Goal: Task Accomplishment & Management: Complete application form

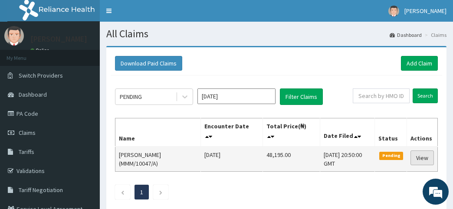
click at [424, 159] on link "View" at bounding box center [421, 157] width 23 height 15
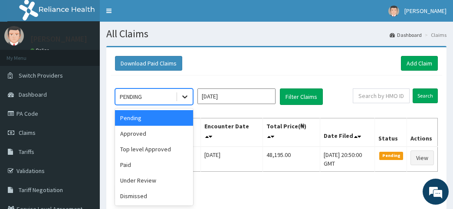
click at [185, 94] on icon at bounding box center [184, 96] width 9 height 9
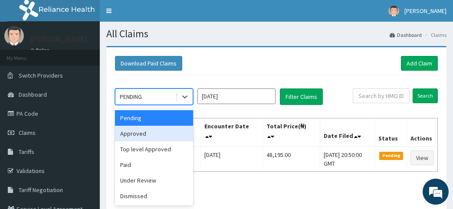
click at [165, 137] on div "Approved" at bounding box center [154, 134] width 78 height 16
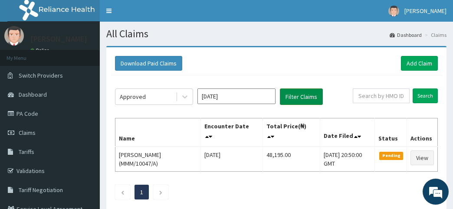
click at [297, 99] on button "Filter Claims" at bounding box center [301, 96] width 43 height 16
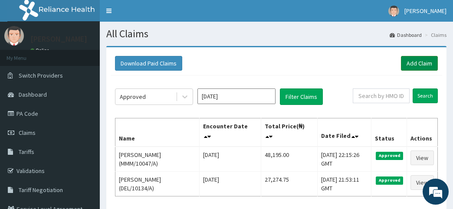
click at [414, 62] on link "Add Claim" at bounding box center [419, 63] width 37 height 15
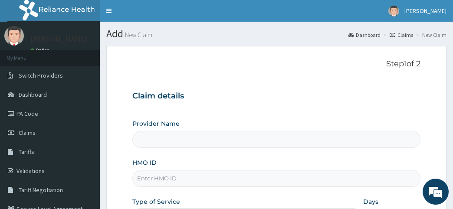
type input "[PERSON_NAME]"
click at [151, 180] on input "HMO ID" at bounding box center [276, 178] width 288 height 17
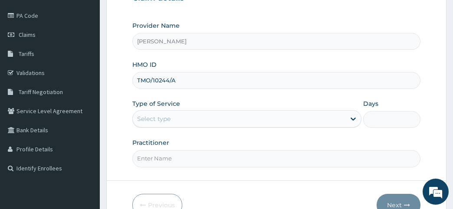
scroll to position [139, 0]
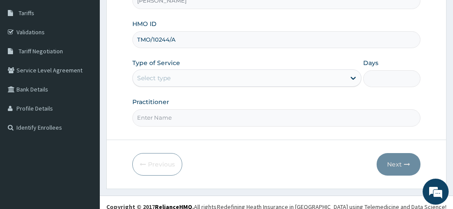
type input "TMO/10244/A"
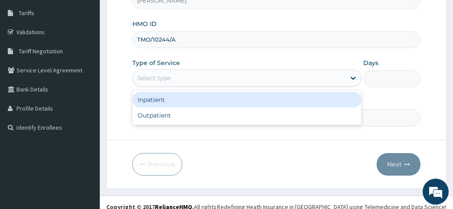
click at [148, 75] on div "Select type" at bounding box center [153, 78] width 33 height 9
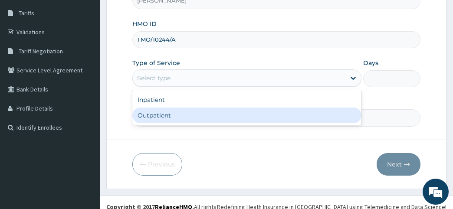
click at [153, 113] on div "Outpatient" at bounding box center [246, 116] width 229 height 16
type input "1"
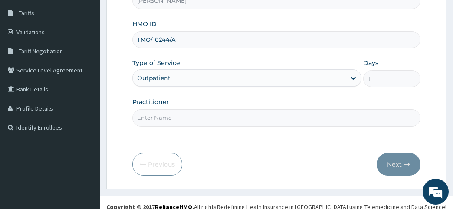
click at [151, 118] on input "Practitioner" at bounding box center [276, 117] width 288 height 17
type input "Dr. Awofeso"
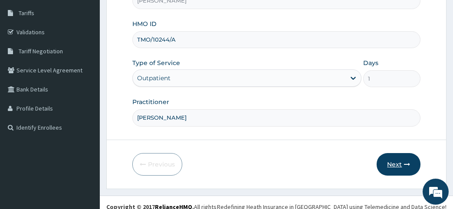
click at [397, 163] on button "Next" at bounding box center [398, 164] width 44 height 23
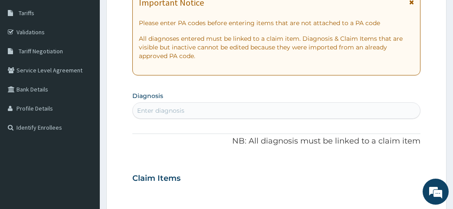
click at [411, 4] on icon at bounding box center [411, 2] width 5 height 6
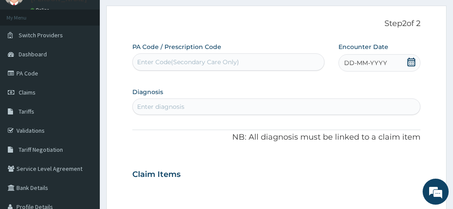
scroll to position [0, 0]
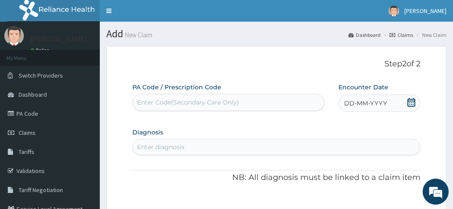
click at [359, 105] on span "DD-MM-YYYY" at bounding box center [365, 103] width 43 height 9
click at [145, 147] on div "Enter diagnosis" at bounding box center [160, 147] width 47 height 9
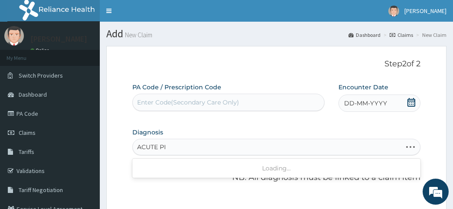
type input "ACUTE PID"
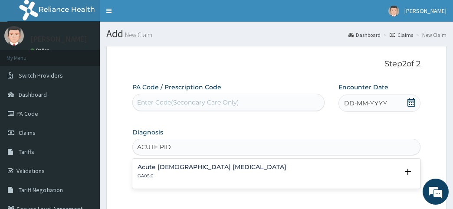
click at [177, 168] on h4 "Acute female pelvic inflammatory disease" at bounding box center [211, 167] width 149 height 7
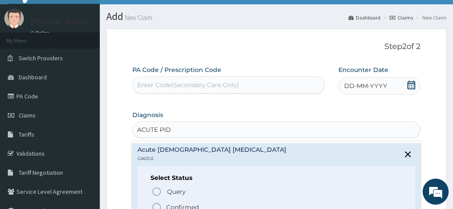
scroll to position [46, 0]
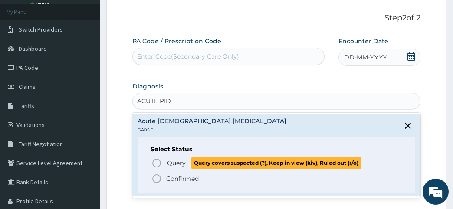
click at [159, 162] on icon "status option query" at bounding box center [156, 163] width 10 height 10
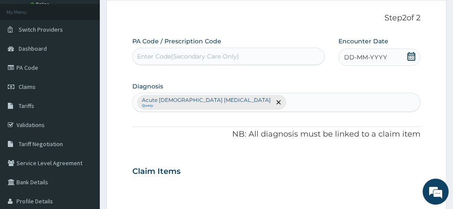
click at [369, 58] on span "DD-MM-YYYY" at bounding box center [365, 57] width 43 height 9
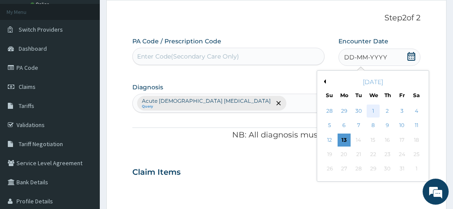
click at [374, 111] on div "1" at bounding box center [372, 110] width 13 height 13
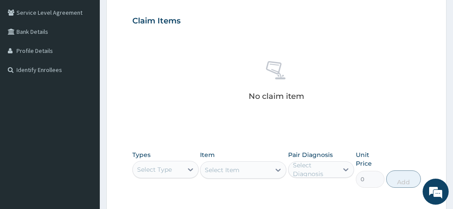
scroll to position [225, 0]
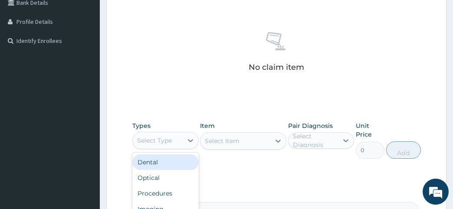
click at [142, 137] on div "Select Type" at bounding box center [154, 140] width 35 height 9
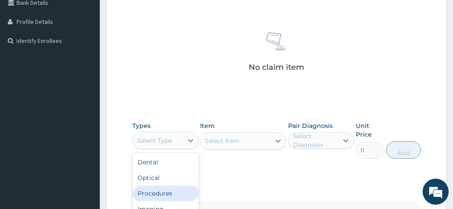
click at [152, 189] on div "Procedures" at bounding box center [165, 194] width 66 height 16
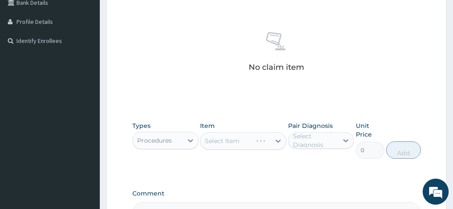
click at [213, 140] on div "Select Item" at bounding box center [243, 140] width 86 height 17
click at [278, 140] on div "Select Item" at bounding box center [243, 140] width 86 height 17
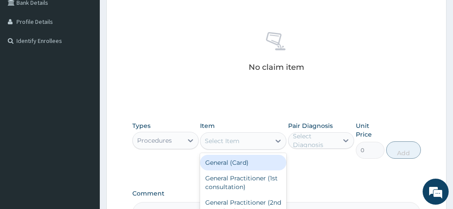
click at [278, 140] on icon at bounding box center [278, 141] width 9 height 9
click at [230, 163] on div "General (Card)" at bounding box center [243, 163] width 86 height 16
type input "1000"
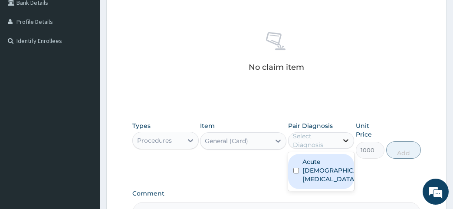
click at [346, 138] on icon at bounding box center [345, 140] width 9 height 9
click at [320, 156] on div "Acute female pelvic inflammatory disease" at bounding box center [321, 171] width 66 height 35
checkbox input "true"
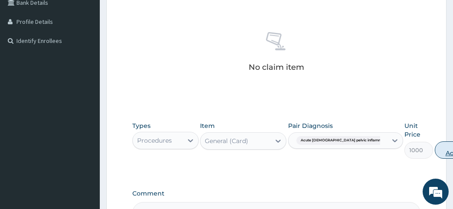
click at [434, 146] on button "Add" at bounding box center [451, 149] width 35 height 17
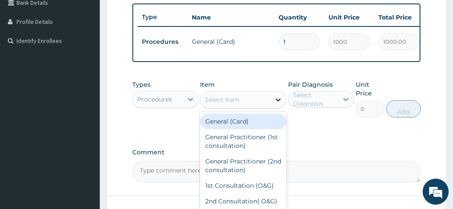
click at [277, 104] on icon at bounding box center [278, 99] width 9 height 9
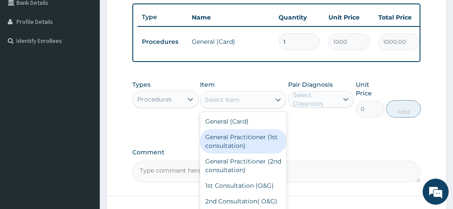
click at [253, 138] on div "General Practitioner (1st consultation)" at bounding box center [243, 141] width 86 height 24
type input "2600"
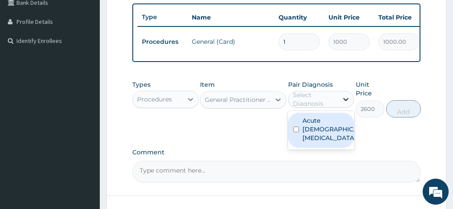
click at [346, 104] on icon at bounding box center [345, 99] width 9 height 9
click at [316, 142] on label "Acute female pelvic inflammatory disease" at bounding box center [330, 129] width 56 height 26
checkbox input "true"
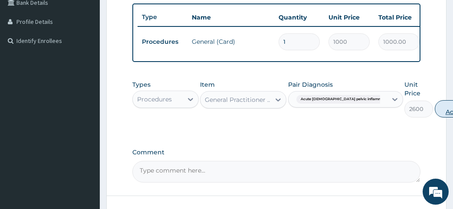
click at [434, 114] on button "Add" at bounding box center [451, 108] width 35 height 17
type input "0"
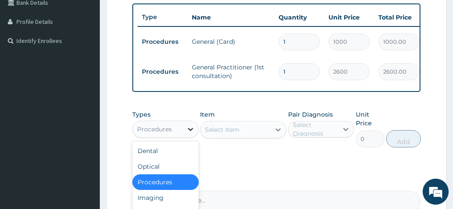
click at [190, 131] on icon at bounding box center [190, 129] width 5 height 3
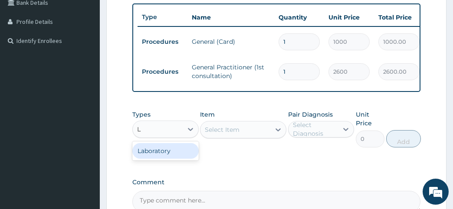
type input "LA"
click at [152, 159] on div "Laboratory" at bounding box center [165, 151] width 66 height 16
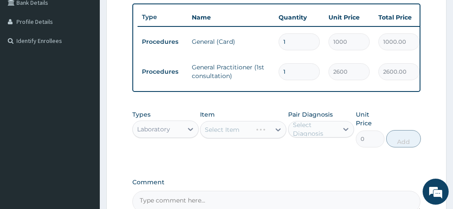
click at [275, 134] on div "Select Item" at bounding box center [243, 129] width 86 height 17
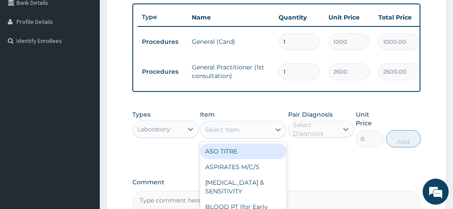
click at [275, 134] on icon at bounding box center [278, 129] width 9 height 9
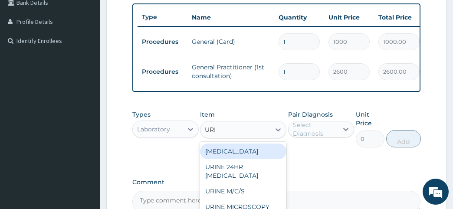
type input "URIN"
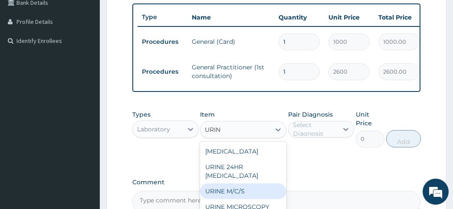
click at [220, 198] on div "URINE M/C/S" at bounding box center [243, 191] width 86 height 16
type input "786.5"
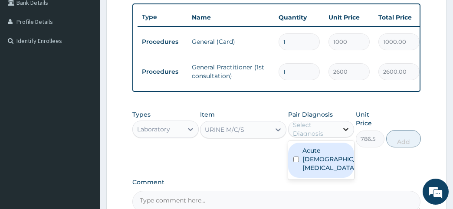
click at [343, 134] on icon at bounding box center [345, 129] width 9 height 9
click at [293, 162] on input "checkbox" at bounding box center [296, 160] width 6 height 6
checkbox input "true"
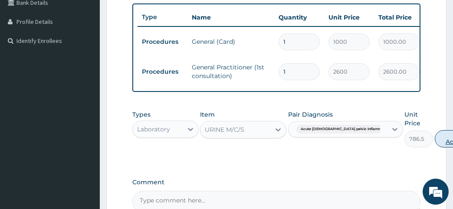
click at [434, 146] on button "Add" at bounding box center [451, 138] width 35 height 17
type input "0"
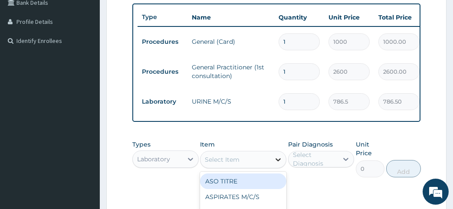
click at [278, 161] on icon at bounding box center [277, 159] width 5 height 3
type input "HVS"
click at [223, 189] on div "HVS M/C/S" at bounding box center [243, 181] width 86 height 16
type input "1300"
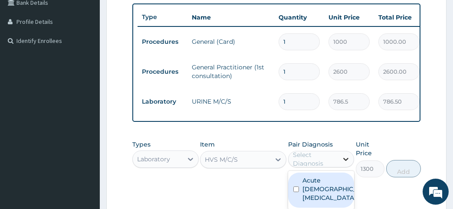
click at [342, 161] on icon at bounding box center [345, 159] width 9 height 9
click at [315, 192] on label "Acute female pelvic inflammatory disease" at bounding box center [330, 189] width 56 height 26
checkbox input "true"
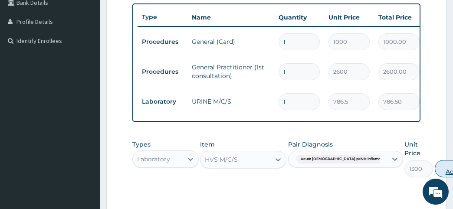
click at [434, 172] on button "Add" at bounding box center [451, 168] width 35 height 17
type input "0"
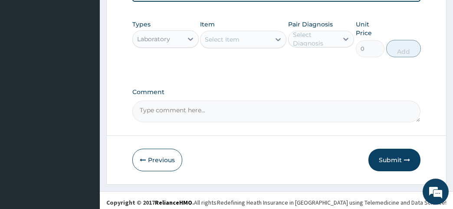
scroll to position [386, 0]
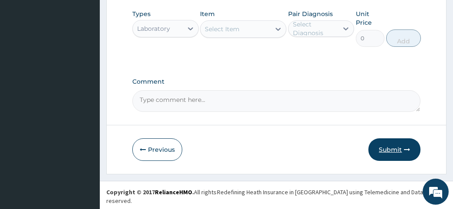
click at [384, 158] on button "Submit" at bounding box center [394, 149] width 52 height 23
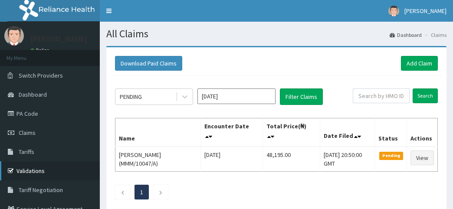
click at [33, 167] on link "Validations" at bounding box center [50, 170] width 100 height 19
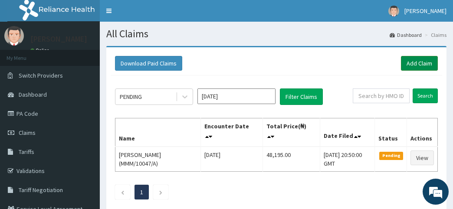
click at [423, 61] on link "Add Claim" at bounding box center [419, 63] width 37 height 15
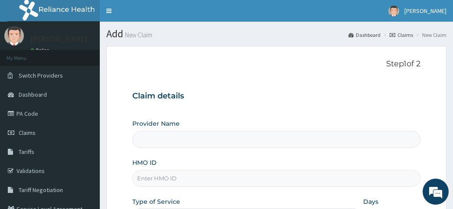
type input "[PERSON_NAME]"
click at [144, 179] on input "HMO ID" at bounding box center [276, 178] width 288 height 17
click at [153, 180] on input "TMQ" at bounding box center [276, 178] width 288 height 17
type input "TMQ/10244/A"
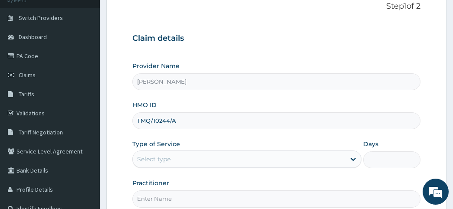
scroll to position [81, 0]
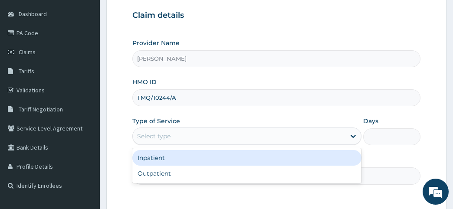
click at [145, 136] on div "Select type" at bounding box center [153, 136] width 33 height 9
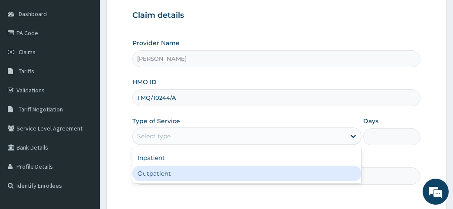
click at [147, 169] on div "Outpatient" at bounding box center [246, 174] width 229 height 16
type input "1"
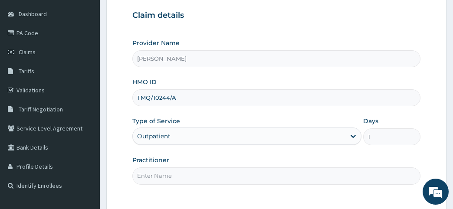
click at [152, 177] on input "Practitioner" at bounding box center [276, 175] width 288 height 17
type input "Dr. Awofeso"
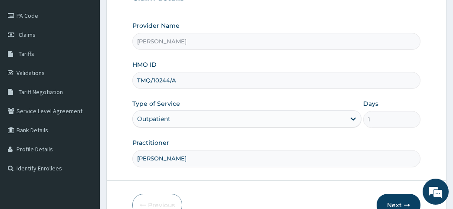
scroll to position [144, 0]
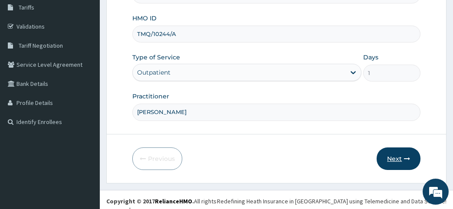
click at [390, 157] on button "Next" at bounding box center [398, 158] width 44 height 23
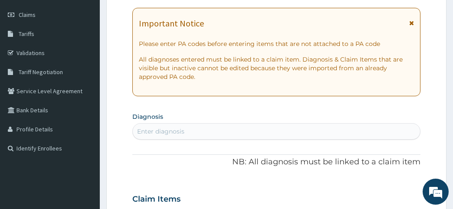
scroll to position [110, 0]
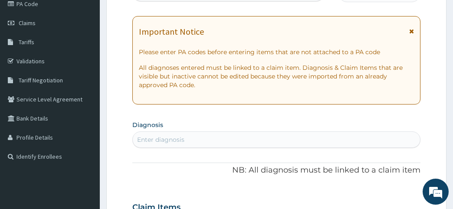
click at [410, 30] on icon at bounding box center [411, 31] width 5 height 6
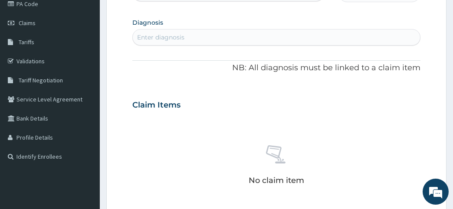
click at [142, 38] on div "Enter diagnosis" at bounding box center [160, 37] width 47 height 9
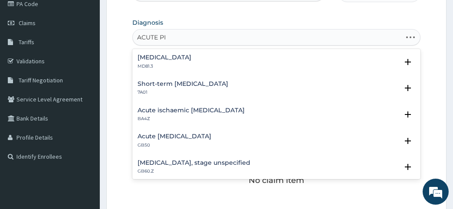
type input "ACUTE PID"
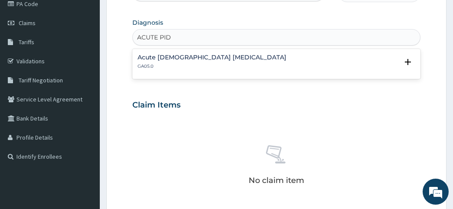
click at [191, 62] on div "Acute female pelvic inflammatory disease GA05.0" at bounding box center [211, 61] width 149 height 15
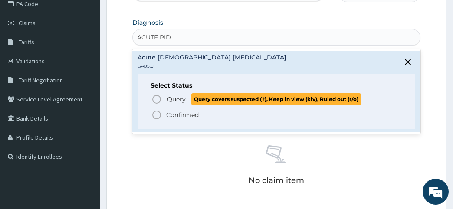
click at [155, 96] on icon "status option query" at bounding box center [156, 99] width 10 height 10
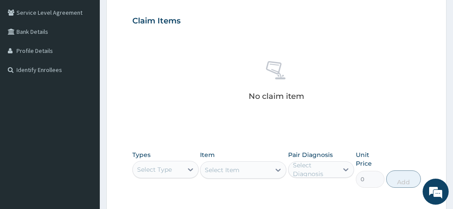
scroll to position [214, 0]
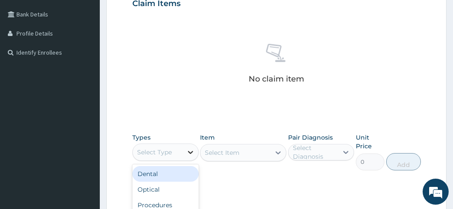
click at [191, 150] on icon at bounding box center [190, 152] width 9 height 9
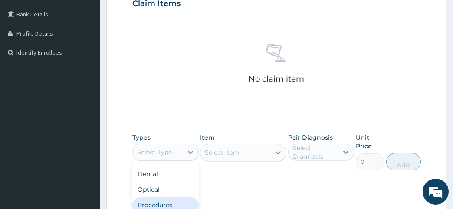
click at [166, 206] on div "Procedures" at bounding box center [165, 205] width 66 height 16
click at [212, 147] on div "Select Item" at bounding box center [243, 152] width 86 height 17
click at [278, 150] on div "Select Item" at bounding box center [243, 152] width 86 height 17
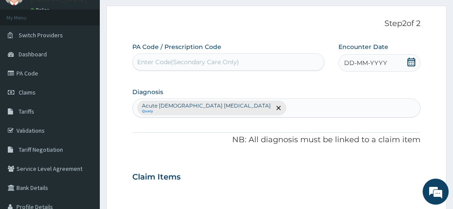
scroll to position [35, 0]
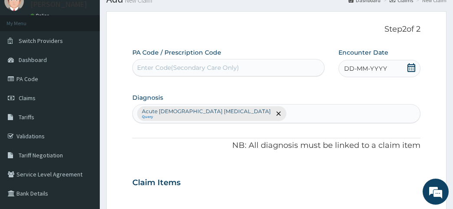
click at [363, 69] on span "DD-MM-YYYY" at bounding box center [365, 68] width 43 height 9
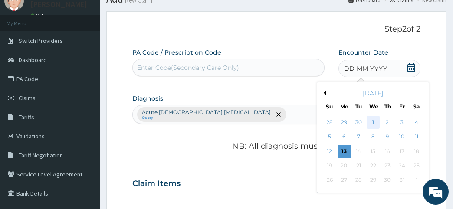
click at [372, 123] on div "1" at bounding box center [372, 122] width 13 height 13
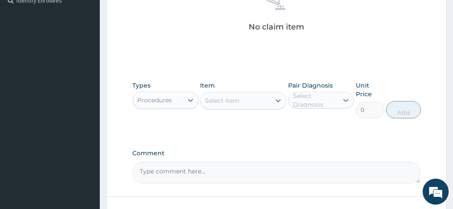
scroll to position [283, 0]
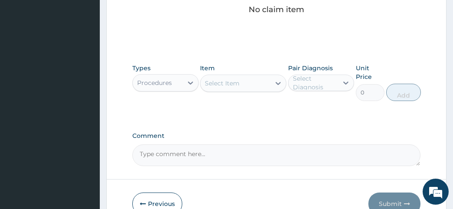
click at [234, 79] on div "Select Item" at bounding box center [222, 83] width 35 height 9
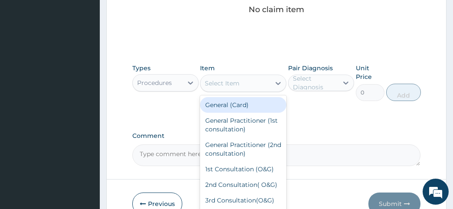
click at [225, 102] on div "General (Card)" at bounding box center [243, 105] width 86 height 16
type input "1000"
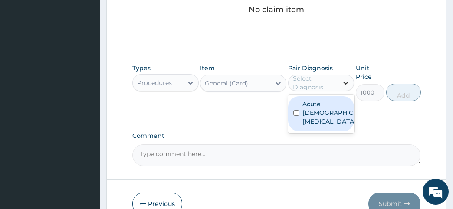
click at [343, 81] on icon at bounding box center [345, 82] width 9 height 9
click at [303, 108] on label "Acute female pelvic inflammatory disease" at bounding box center [330, 113] width 56 height 26
checkbox input "true"
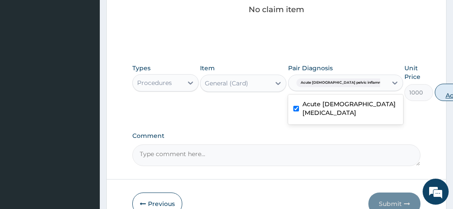
click at [434, 95] on button "Add" at bounding box center [451, 92] width 35 height 17
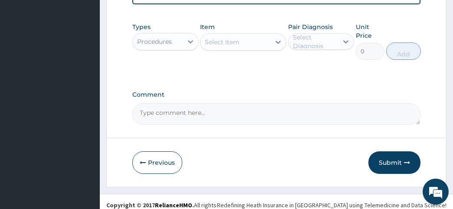
scroll to position [162, 0]
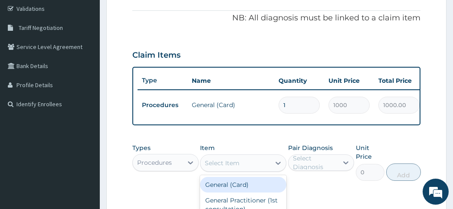
click at [212, 167] on div "Select Item" at bounding box center [222, 163] width 35 height 9
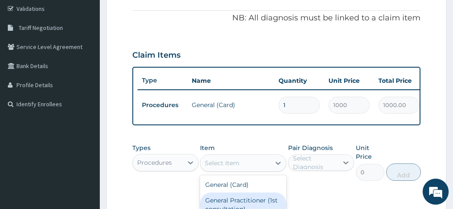
click at [225, 202] on div "General Practitioner (1st consultation)" at bounding box center [243, 204] width 86 height 24
type input "2600"
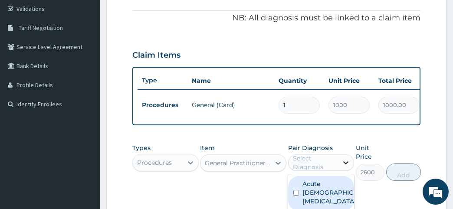
click at [343, 167] on icon at bounding box center [345, 162] width 9 height 9
click at [297, 196] on input "checkbox" at bounding box center [296, 193] width 6 height 6
checkbox input "true"
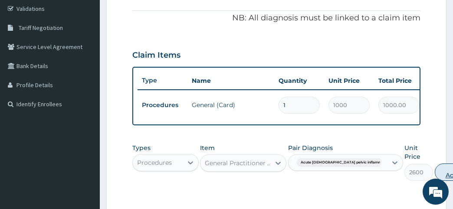
click at [434, 181] on button "Add" at bounding box center [451, 171] width 35 height 17
type input "0"
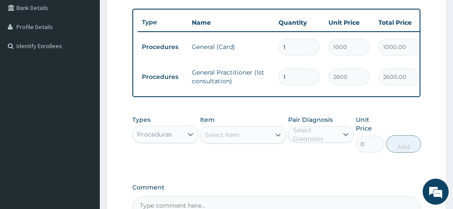
scroll to position [243, 0]
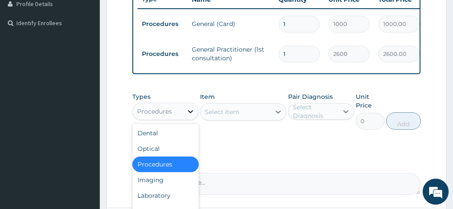
click at [191, 116] on icon at bounding box center [190, 111] width 9 height 9
click at [161, 198] on div "Laboratory" at bounding box center [165, 196] width 66 height 16
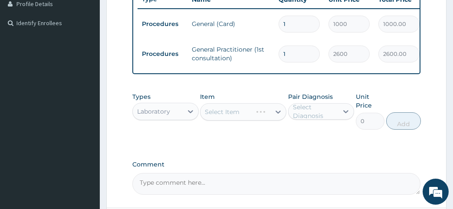
click at [215, 117] on div "Select Item" at bounding box center [243, 111] width 86 height 17
click at [232, 121] on div "Select Item" at bounding box center [243, 111] width 86 height 17
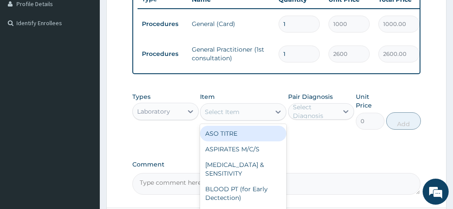
click at [276, 116] on icon at bounding box center [278, 112] width 9 height 9
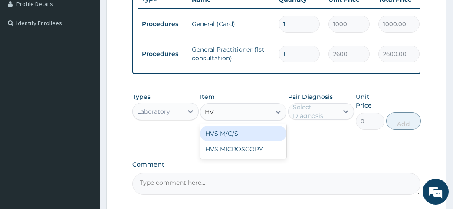
type input "HVS"
click at [220, 141] on div "HVS M/C/S" at bounding box center [243, 134] width 86 height 16
type input "1300"
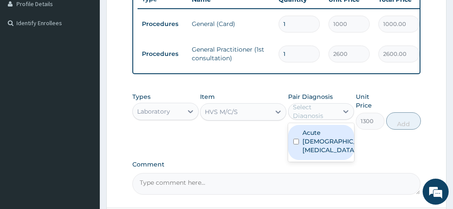
click at [323, 119] on div "Select Diagnosis" at bounding box center [315, 111] width 45 height 17
click at [308, 148] on label "Acute female pelvic inflammatory disease" at bounding box center [330, 141] width 56 height 26
checkbox input "true"
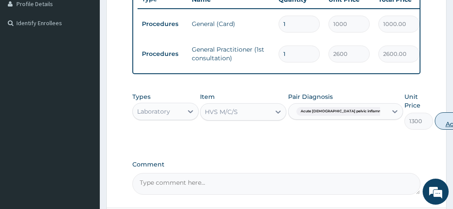
click at [434, 126] on button "Add" at bounding box center [451, 120] width 35 height 17
type input "0"
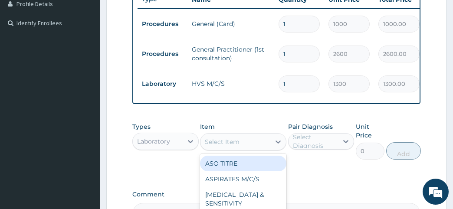
click at [225, 146] on div "Select Item" at bounding box center [222, 141] width 35 height 9
type input "URINE"
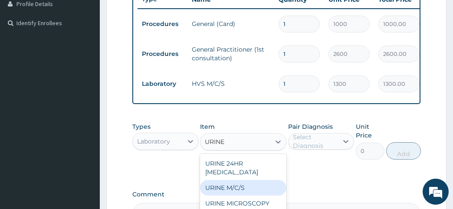
click at [230, 189] on div "URINE M/C/S" at bounding box center [243, 188] width 86 height 16
type input "786.5"
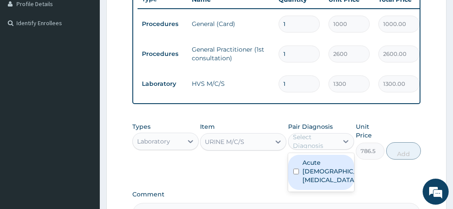
click at [320, 150] on div "Select Diagnosis" at bounding box center [315, 141] width 45 height 17
click at [298, 186] on div "Acute female pelvic inflammatory disease" at bounding box center [321, 172] width 66 height 35
checkbox input "true"
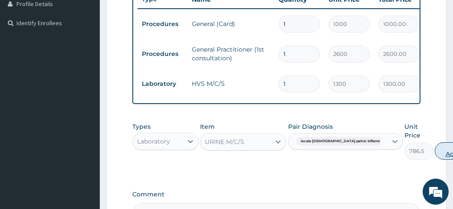
click at [434, 160] on button "Add" at bounding box center [451, 150] width 35 height 17
type input "0"
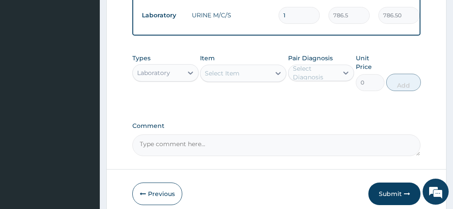
scroll to position [386, 0]
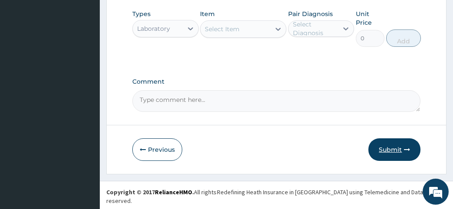
click at [389, 156] on button "Submit" at bounding box center [394, 149] width 52 height 23
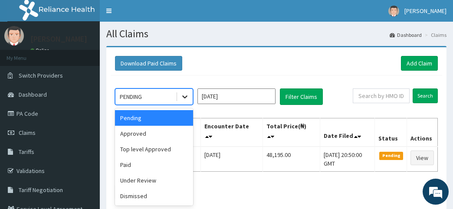
click at [183, 96] on icon at bounding box center [184, 97] width 5 height 3
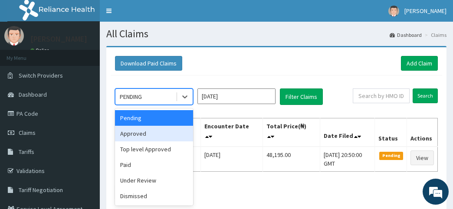
click at [179, 130] on div "Approved" at bounding box center [154, 134] width 78 height 16
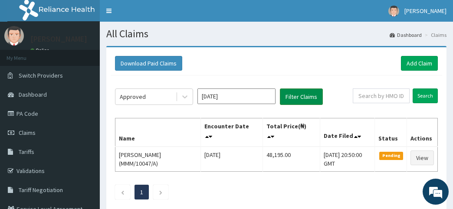
click at [296, 93] on button "Filter Claims" at bounding box center [301, 96] width 43 height 16
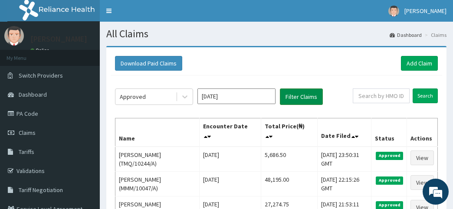
click at [296, 93] on button "Filter Claims" at bounding box center [301, 96] width 43 height 16
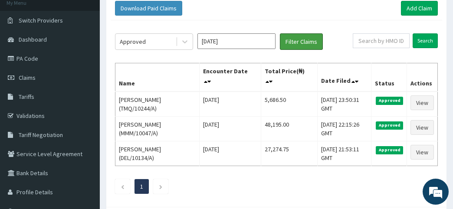
scroll to position [63, 0]
